Goal: Task Accomplishment & Management: Manage account settings

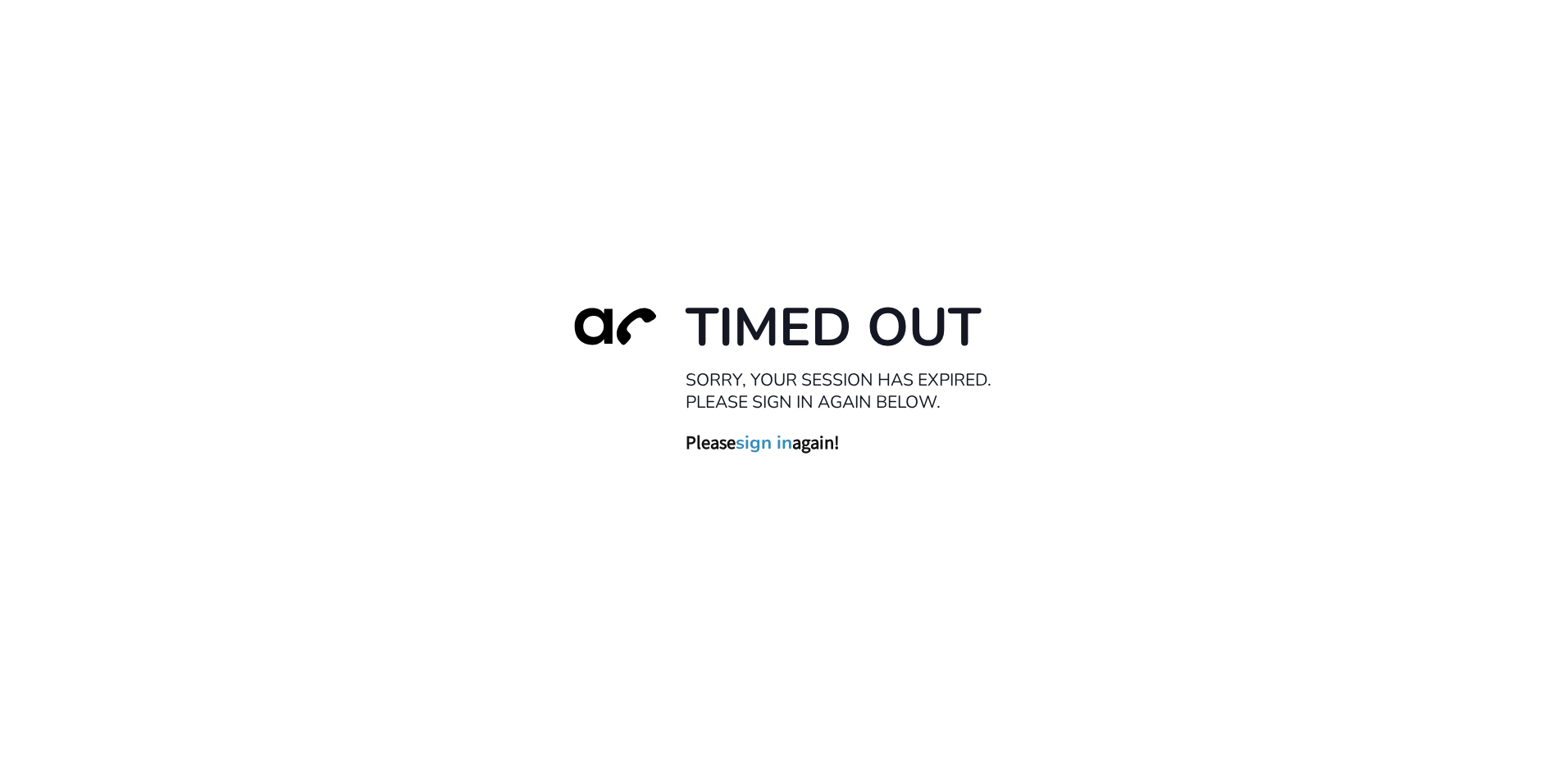
click at [770, 447] on link "sign in" at bounding box center [763, 442] width 56 height 23
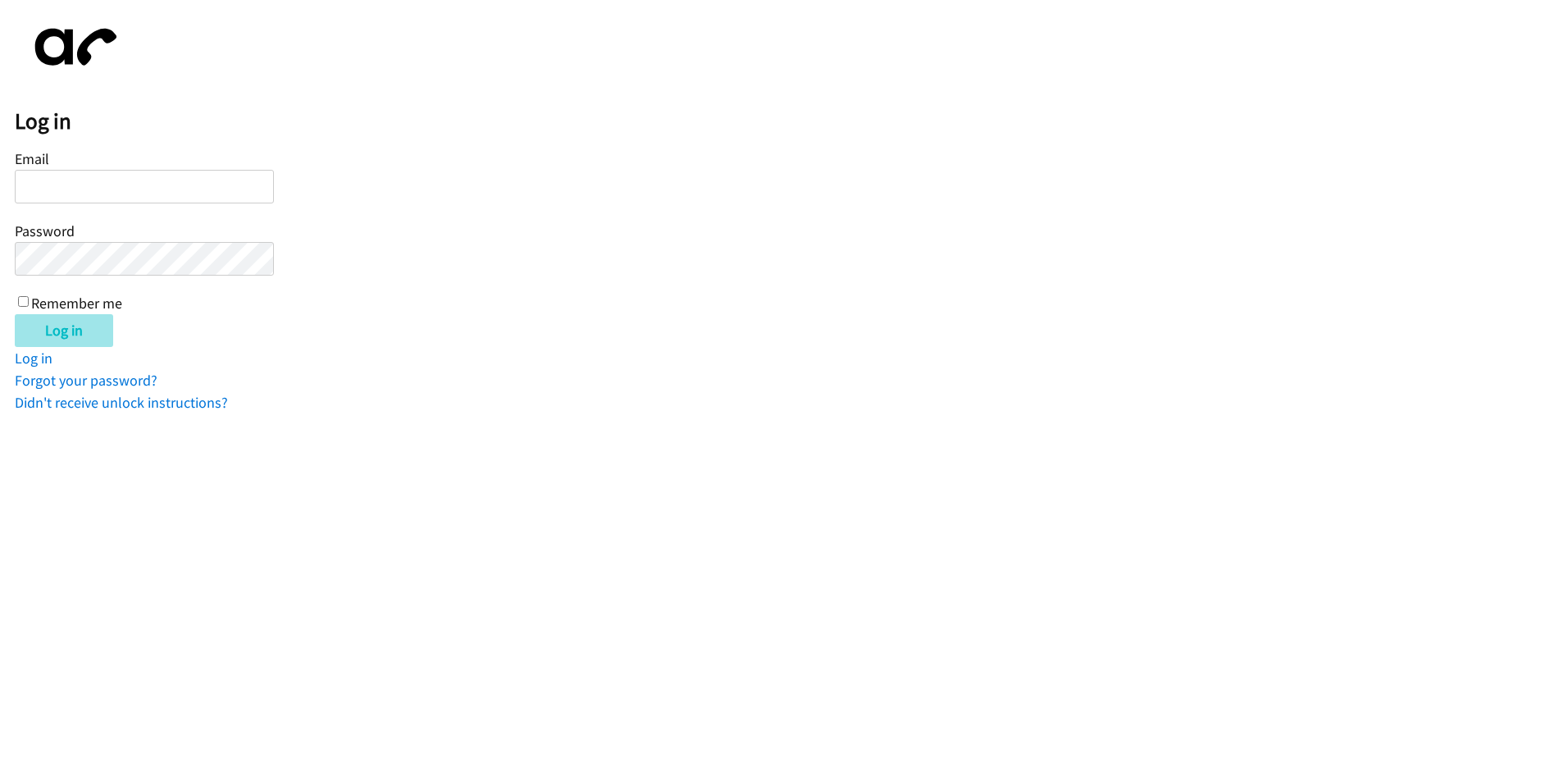
type input "[EMAIL_ADDRESS][DOMAIN_NAME]"
click at [75, 331] on input "Log in" at bounding box center [63, 331] width 99 height 33
